Goal: Find contact information: Find contact information

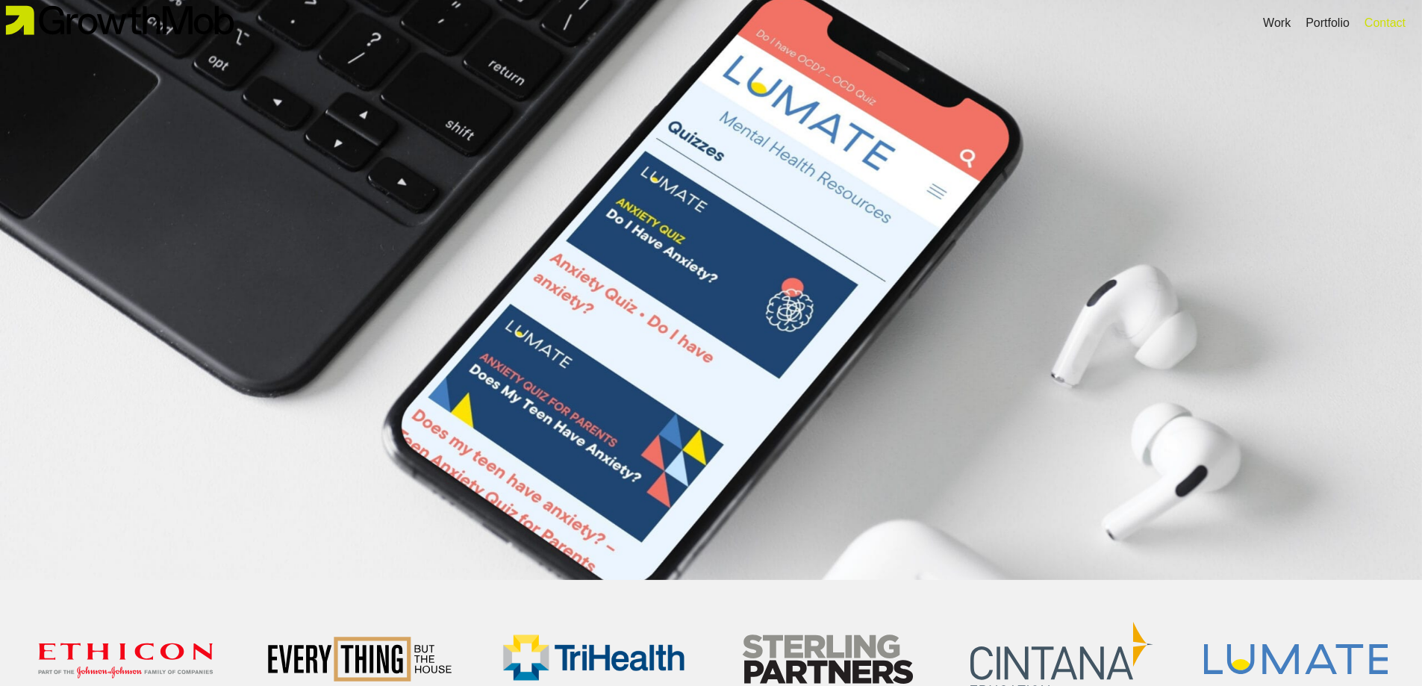
click at [1380, 22] on div "Contact" at bounding box center [1384, 23] width 41 height 18
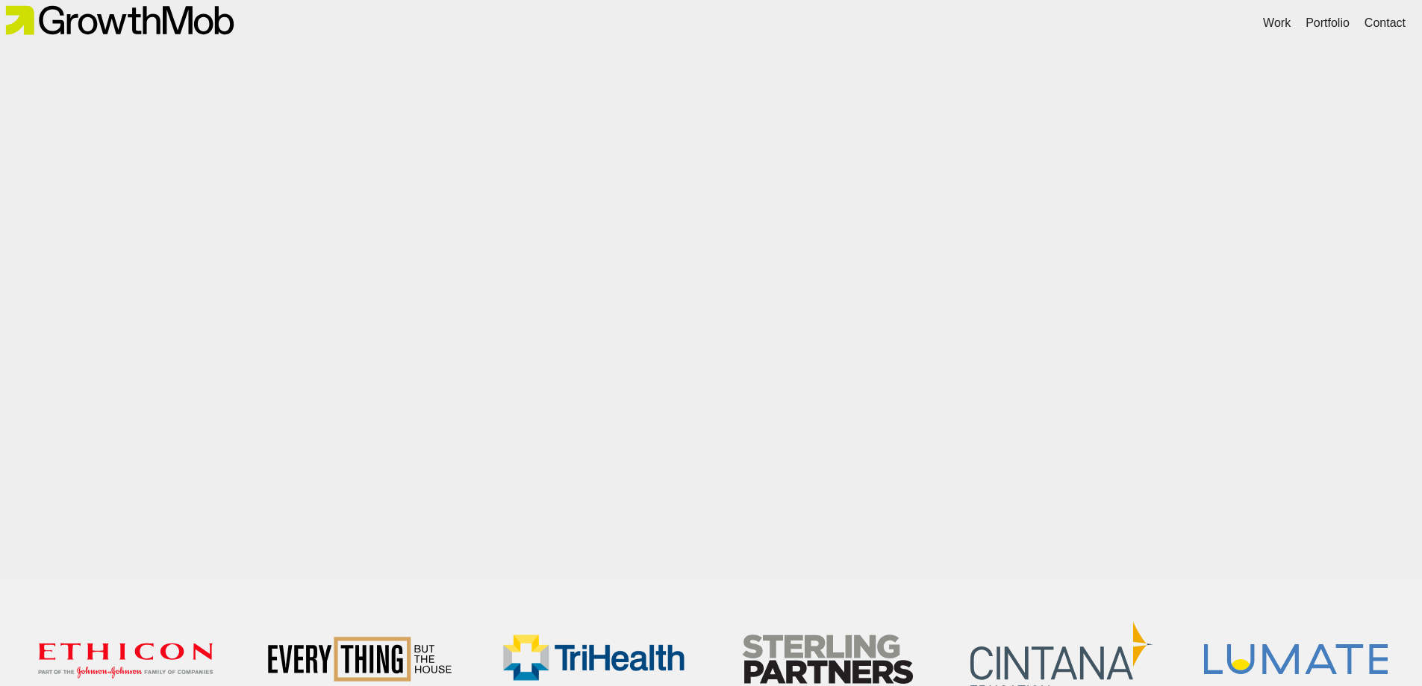
scroll to position [1719, 0]
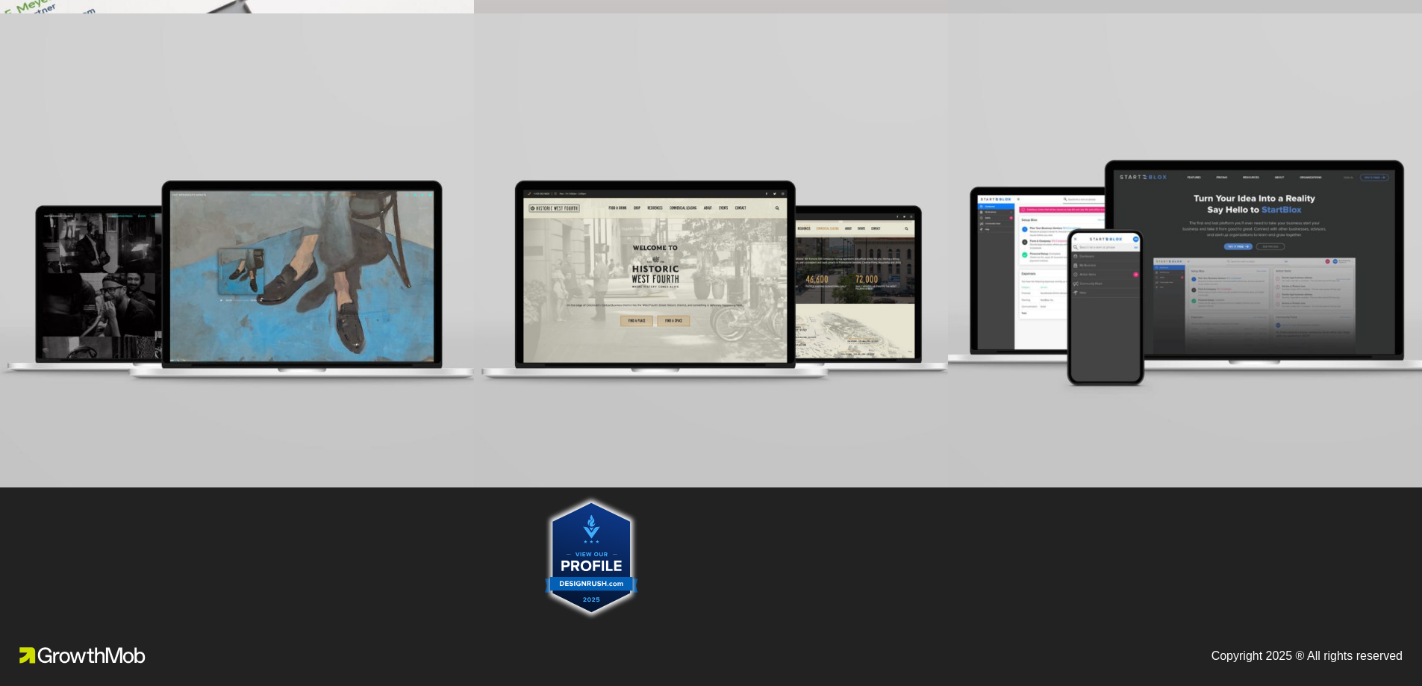
click at [601, 559] on img at bounding box center [591, 557] width 93 height 125
